Goal: Navigation & Orientation: Find specific page/section

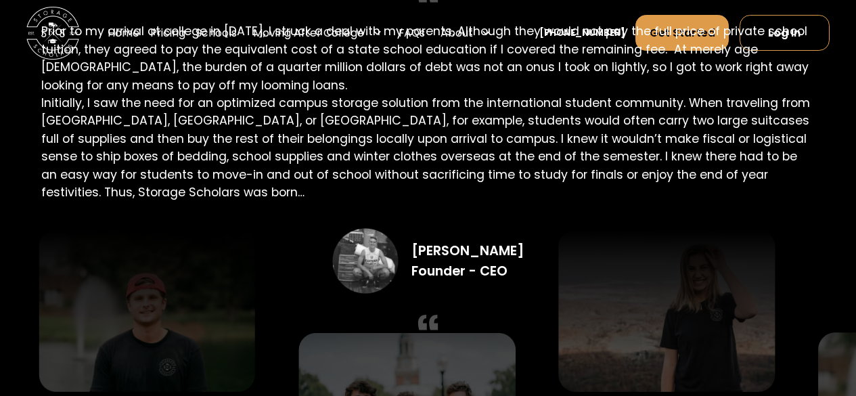
scroll to position [2426, 0]
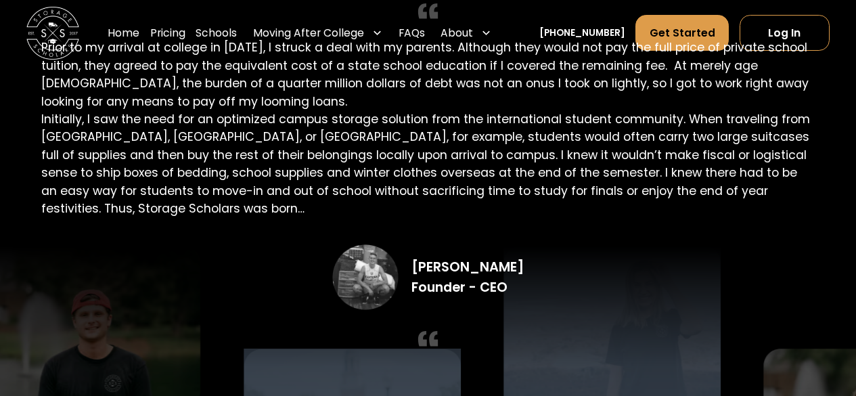
drag, startPoint x: 416, startPoint y: 250, endPoint x: 512, endPoint y: 250, distance: 96.8
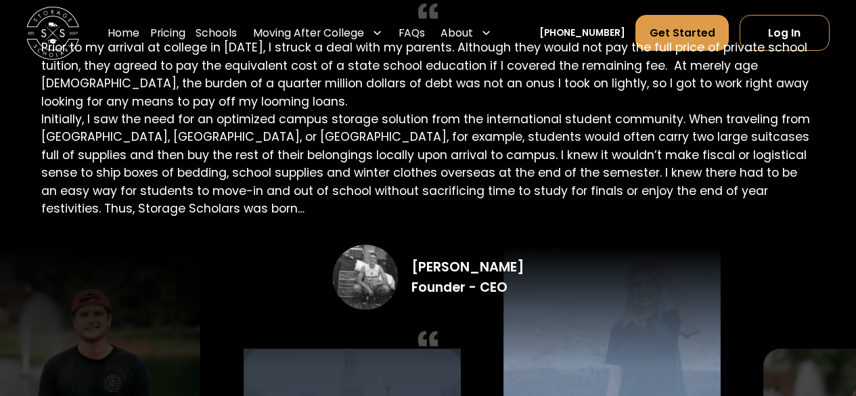
click at [512, 250] on img at bounding box center [612, 327] width 217 height 162
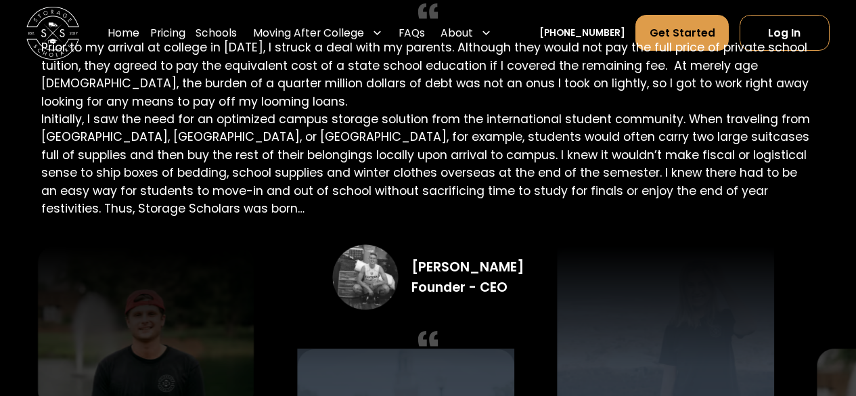
drag, startPoint x: 512, startPoint y: 250, endPoint x: 434, endPoint y: 245, distance: 78.0
click at [434, 245] on section "Founding Story Prior to my arrival at college in [DATE], I struck a deal with m…" at bounding box center [428, 322] width 856 height 952
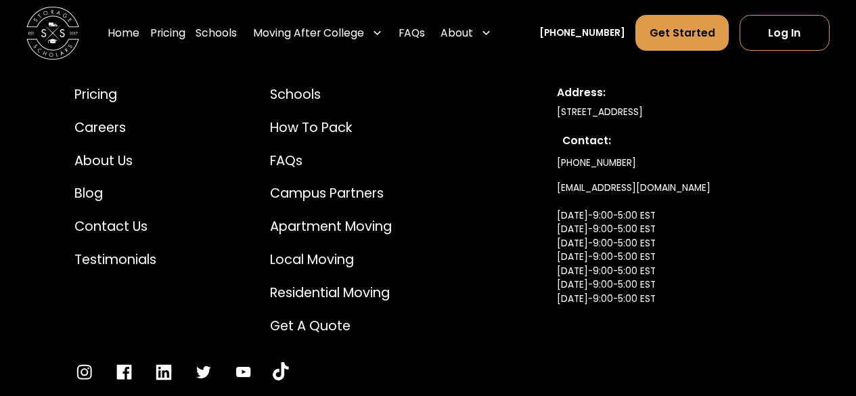
scroll to position [6933, 0]
drag, startPoint x: 553, startPoint y: 102, endPoint x: 796, endPoint y: 100, distance: 243.0
click at [796, 100] on div "Pricing Careers About Us Blog Contact Us Testimonials Schools How to Pack FAQs …" at bounding box center [428, 233] width 771 height 361
copy div "[STREET_ADDRESS]"
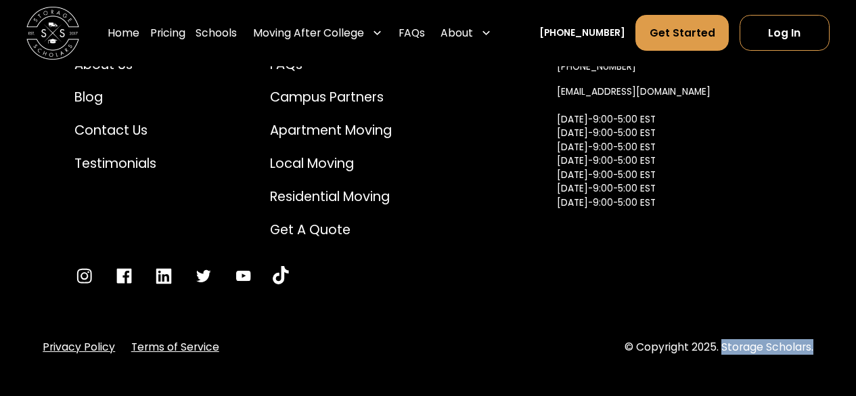
drag, startPoint x: 723, startPoint y: 332, endPoint x: 812, endPoint y: 337, distance: 89.5
click at [812, 339] on div "© Copyright 2025. Storage Scholars." at bounding box center [719, 347] width 189 height 16
copy div "Storage Scholars."
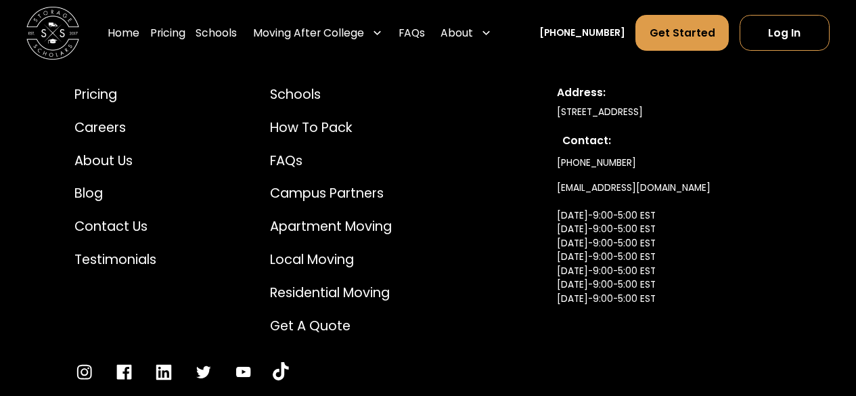
scroll to position [6932, 0]
